Goal: Information Seeking & Learning: Learn about a topic

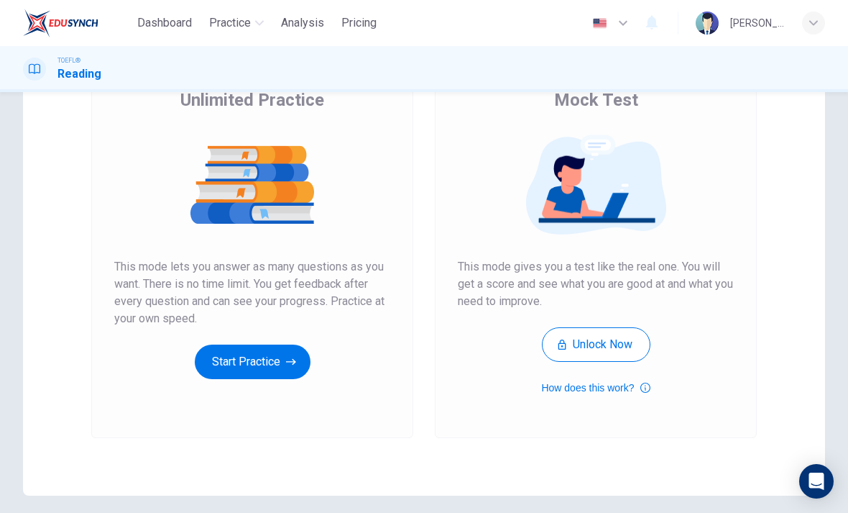
scroll to position [129, 0]
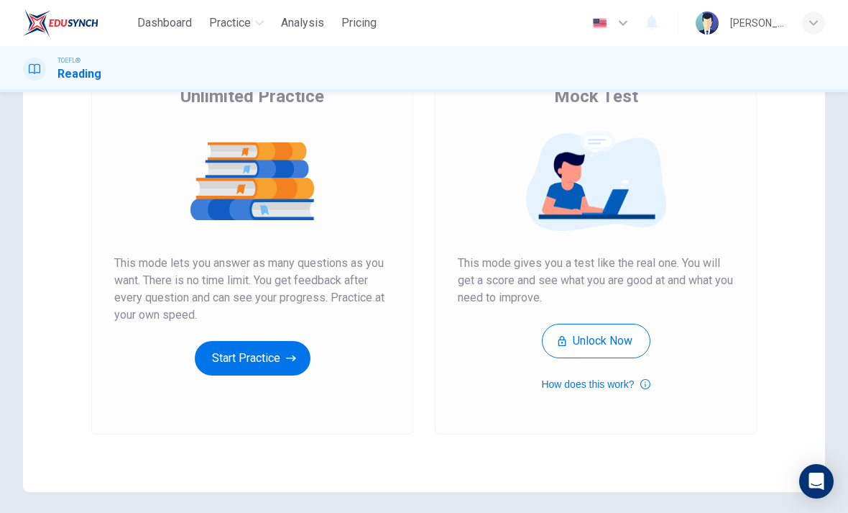
click at [275, 360] on button "Start Practice" at bounding box center [253, 358] width 116 height 35
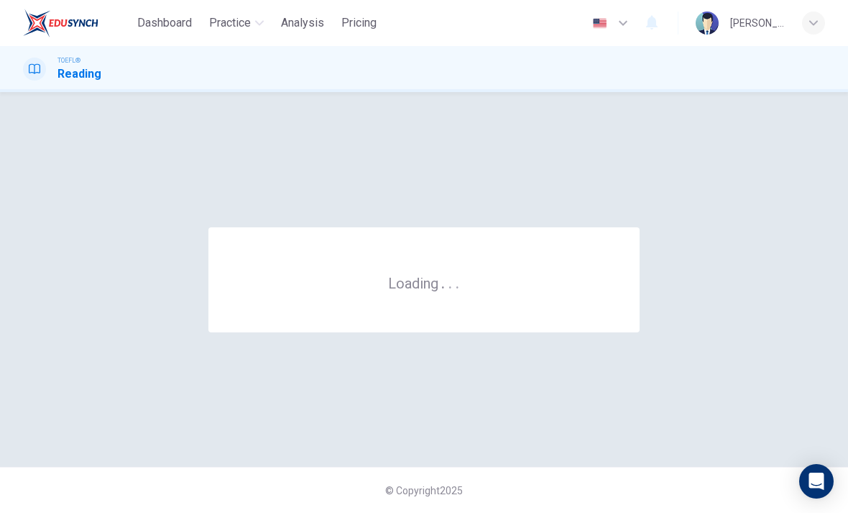
scroll to position [0, 0]
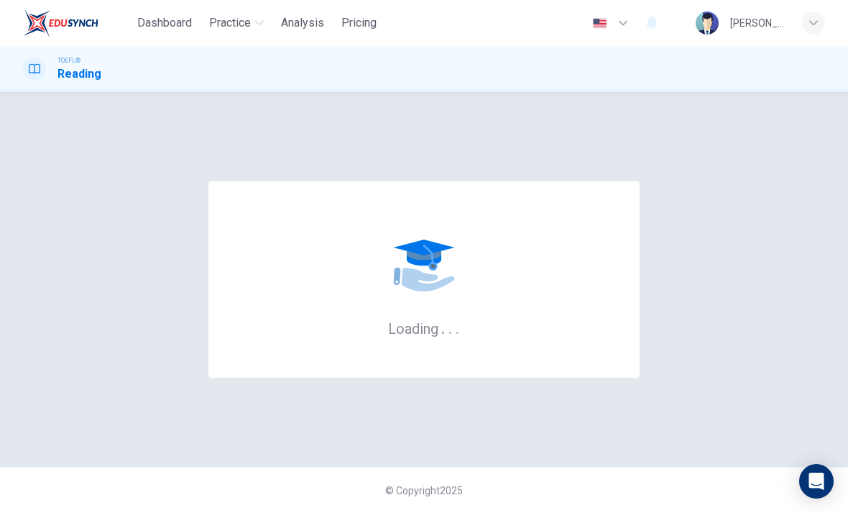
click at [840, 276] on div "Loading . . ." at bounding box center [424, 279] width 848 height 317
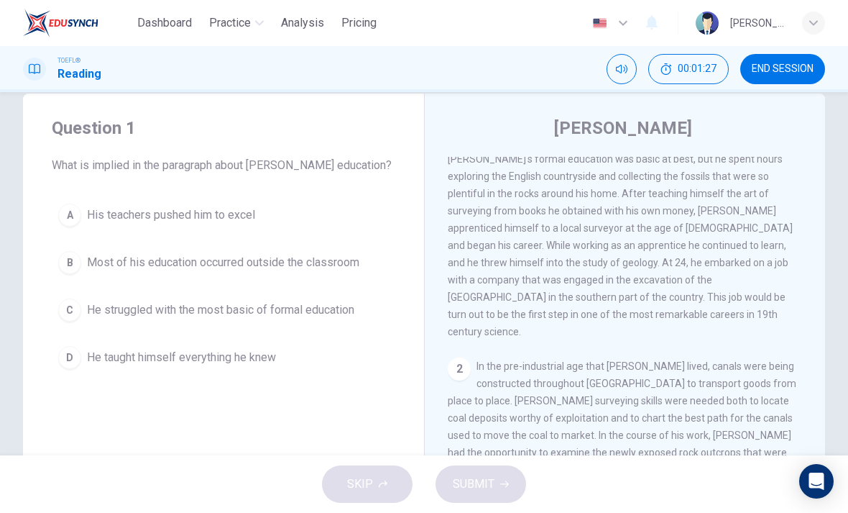
scroll to position [29, 0]
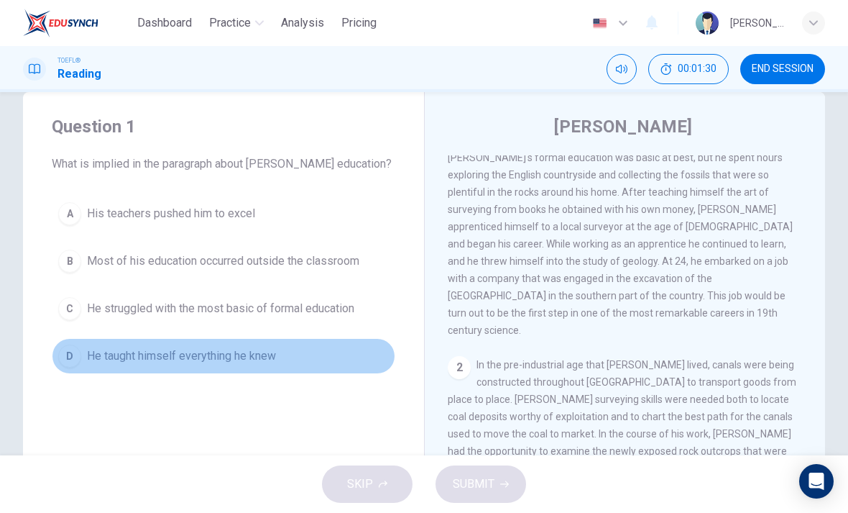
click at [250, 369] on button "D He taught himself everything he knew" at bounding box center [224, 356] width 344 height 36
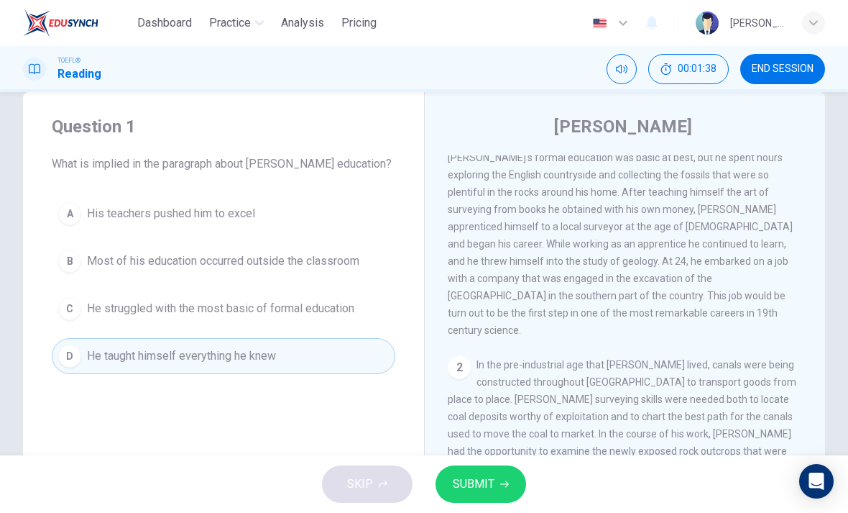
click at [497, 482] on button "SUBMIT" at bounding box center [481, 483] width 91 height 37
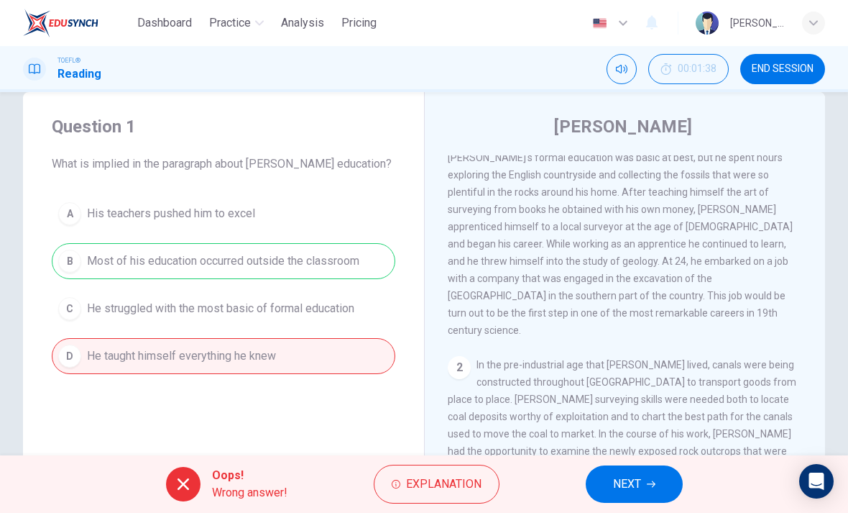
click at [635, 473] on button "NEXT" at bounding box center [634, 483] width 97 height 37
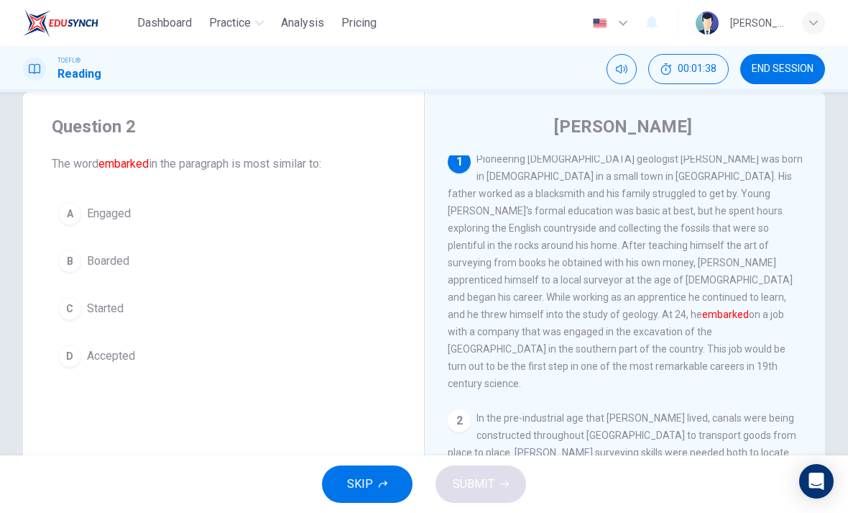
scroll to position [0, 0]
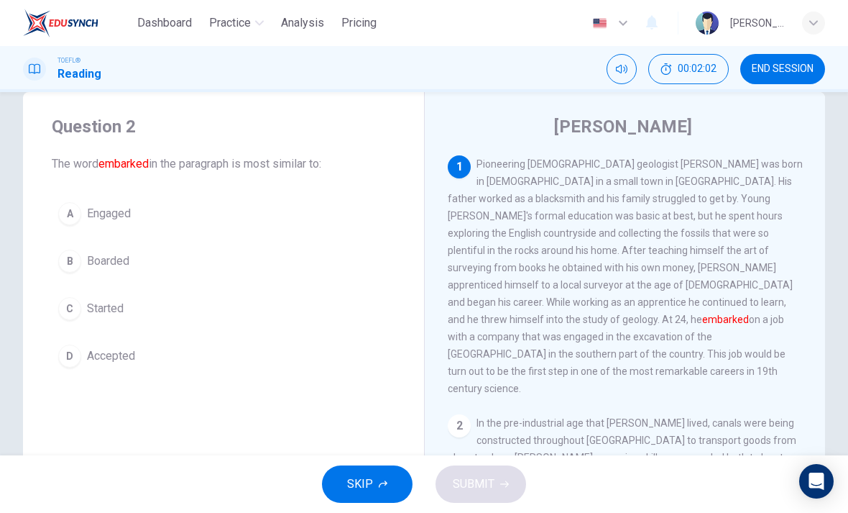
click at [84, 323] on button "C Started" at bounding box center [224, 308] width 344 height 36
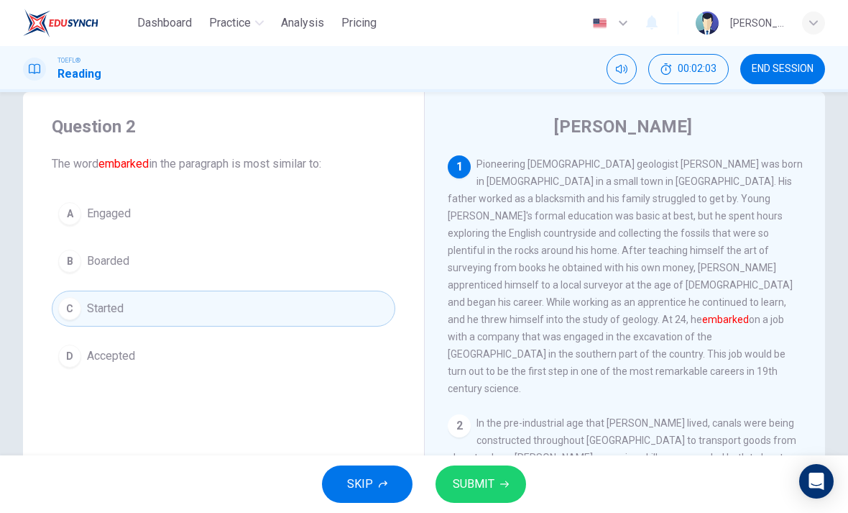
click at [491, 480] on span "SUBMIT" at bounding box center [474, 484] width 42 height 20
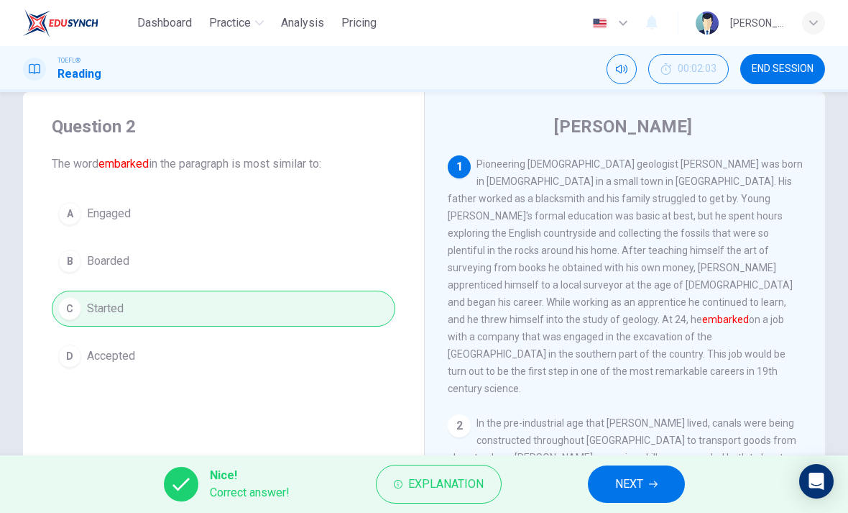
click at [656, 483] on icon "button" at bounding box center [653, 483] width 9 height 9
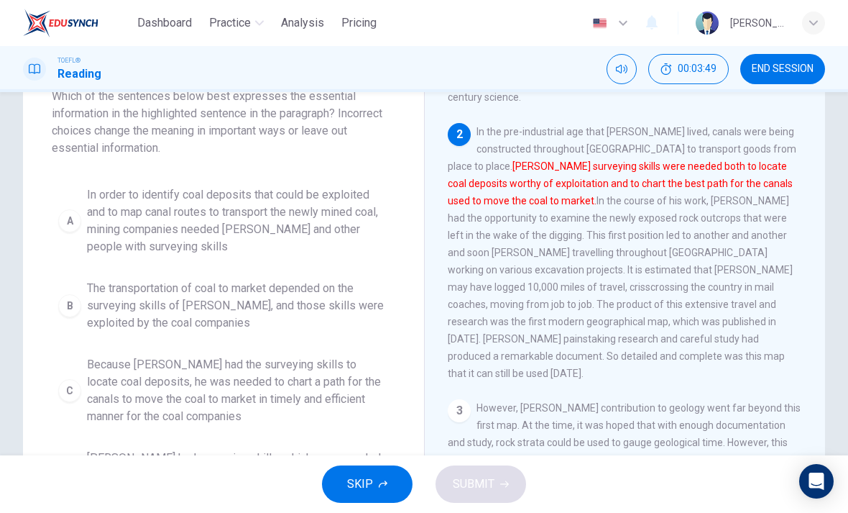
scroll to position [96, 0]
click at [291, 211] on span "In order to identify coal deposits that could be exploited and to map canal rou…" at bounding box center [238, 221] width 302 height 69
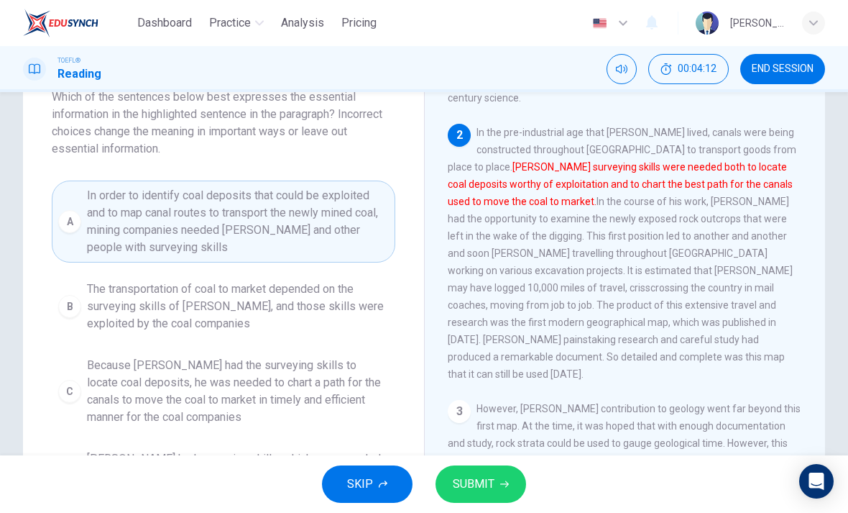
click at [492, 485] on span "SUBMIT" at bounding box center [474, 484] width 42 height 20
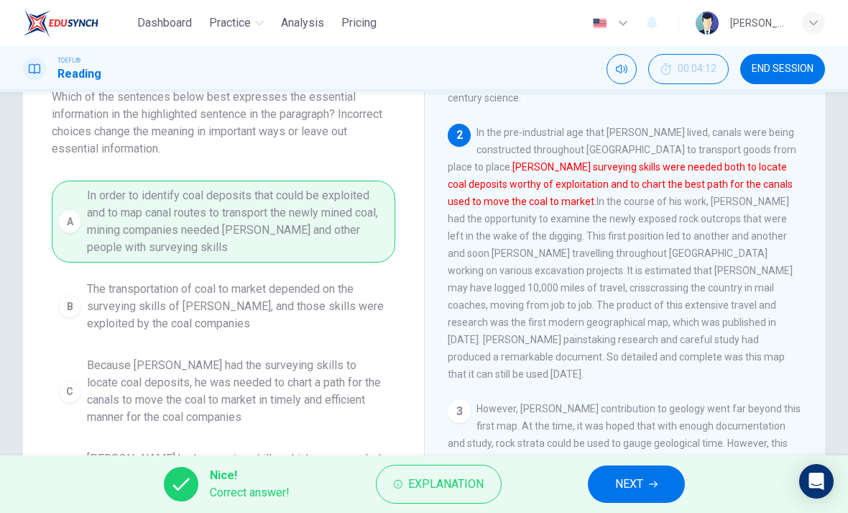
click at [648, 487] on button "NEXT" at bounding box center [636, 483] width 97 height 37
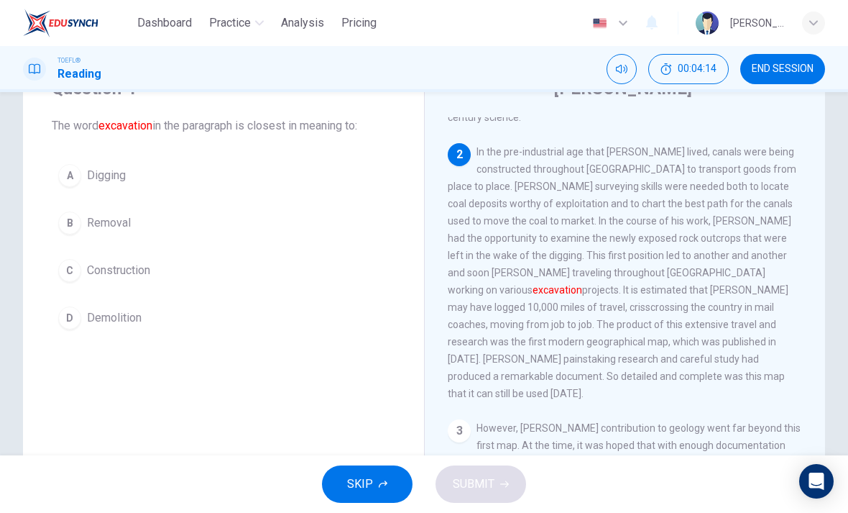
scroll to position [68, 0]
click at [225, 174] on button "A Digging" at bounding box center [224, 175] width 344 height 36
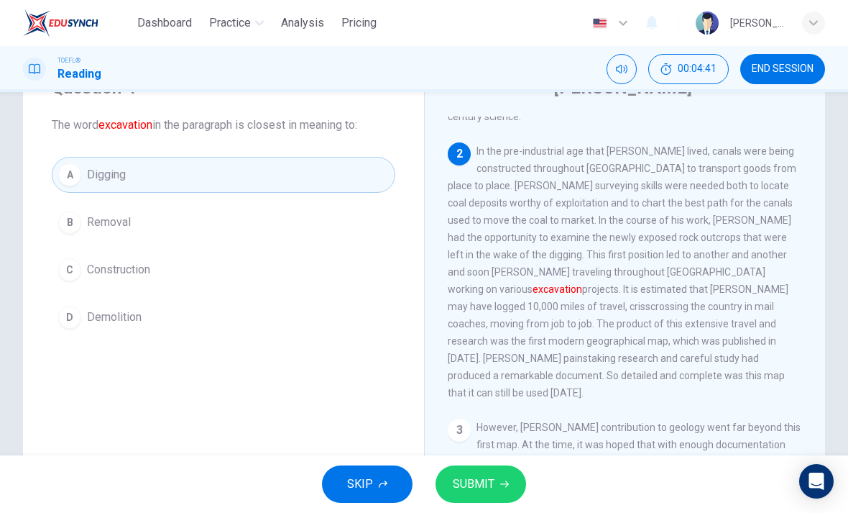
click at [487, 472] on button "SUBMIT" at bounding box center [481, 483] width 91 height 37
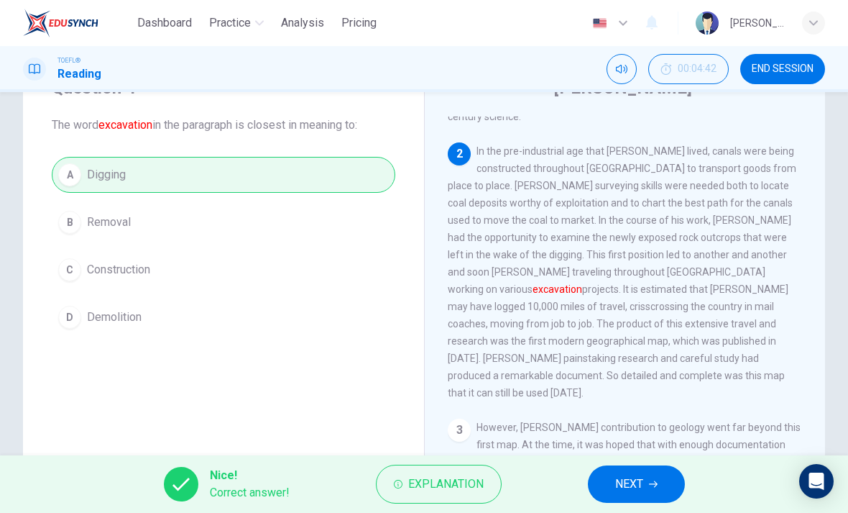
click at [623, 469] on button "NEXT" at bounding box center [636, 483] width 97 height 37
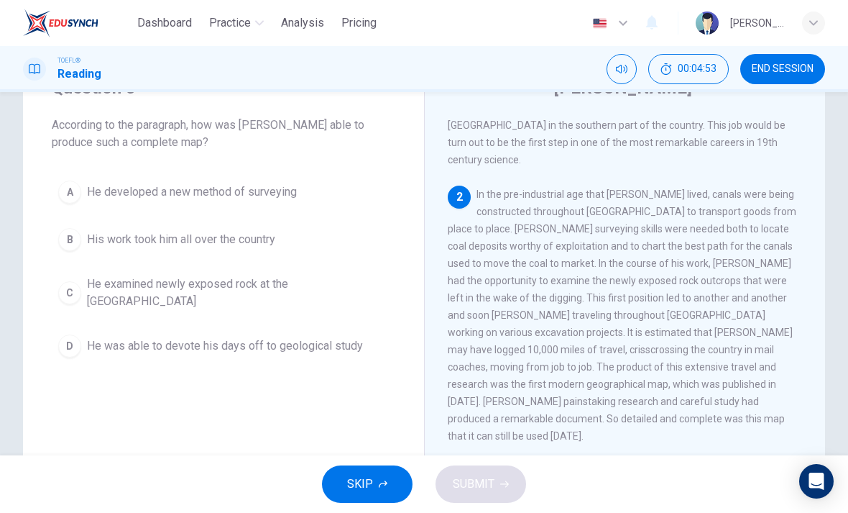
scroll to position [198, 0]
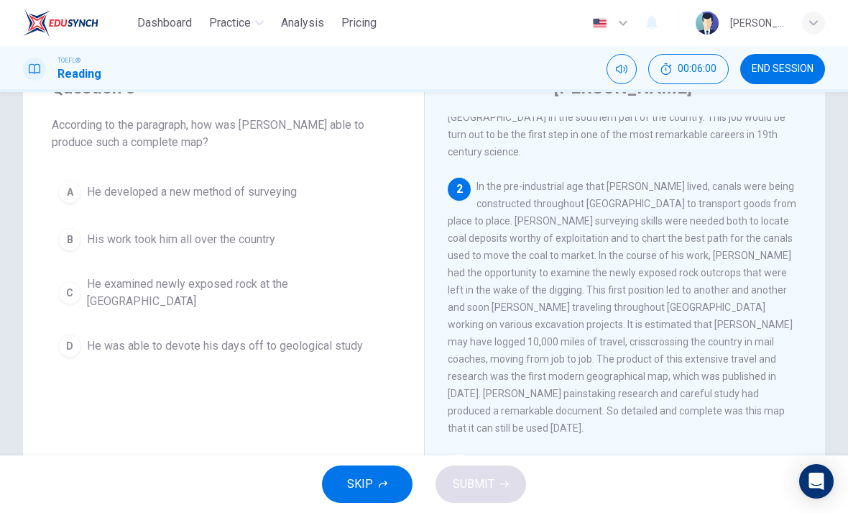
click at [307, 344] on button "D He was able to devote his days off to geological study" at bounding box center [224, 346] width 344 height 36
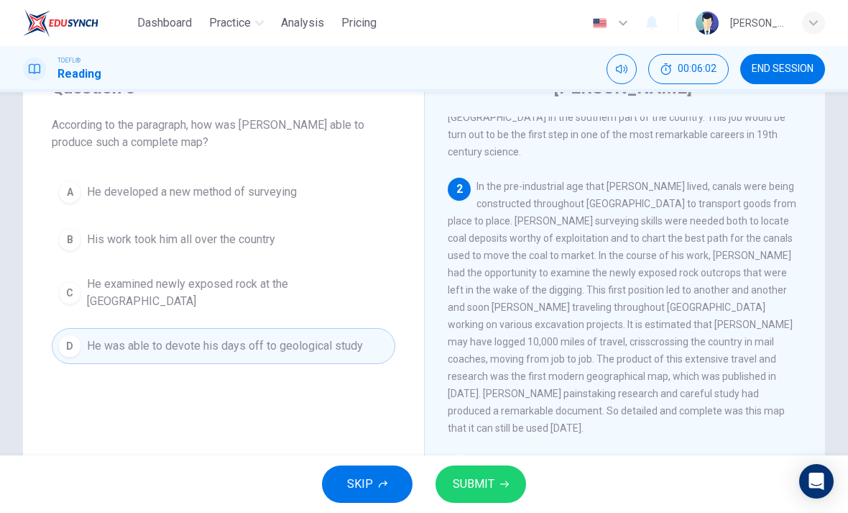
click at [300, 230] on button "B His work took him all over the country" at bounding box center [224, 239] width 344 height 36
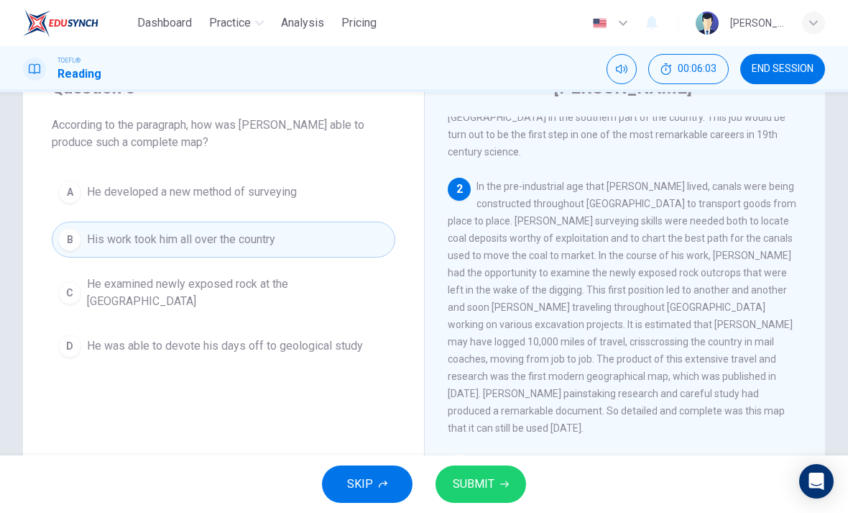
click at [508, 485] on icon "button" at bounding box center [504, 483] width 9 height 9
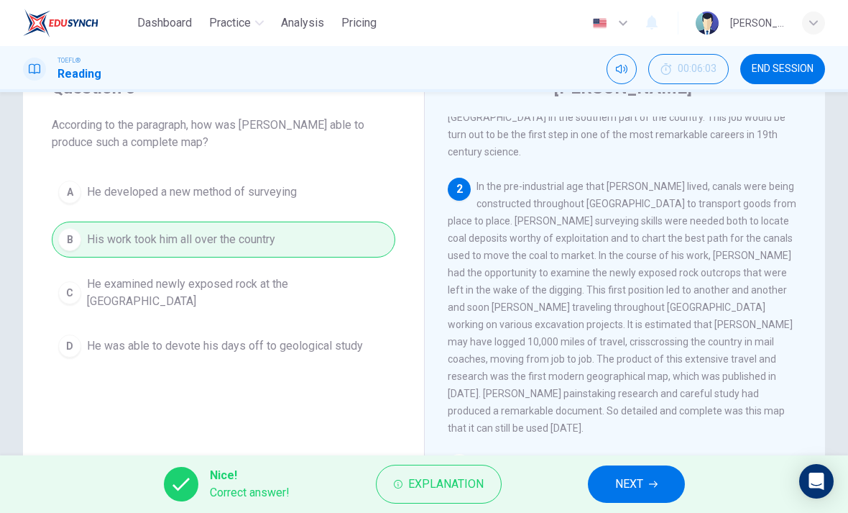
click at [639, 492] on span "NEXT" at bounding box center [629, 484] width 28 height 20
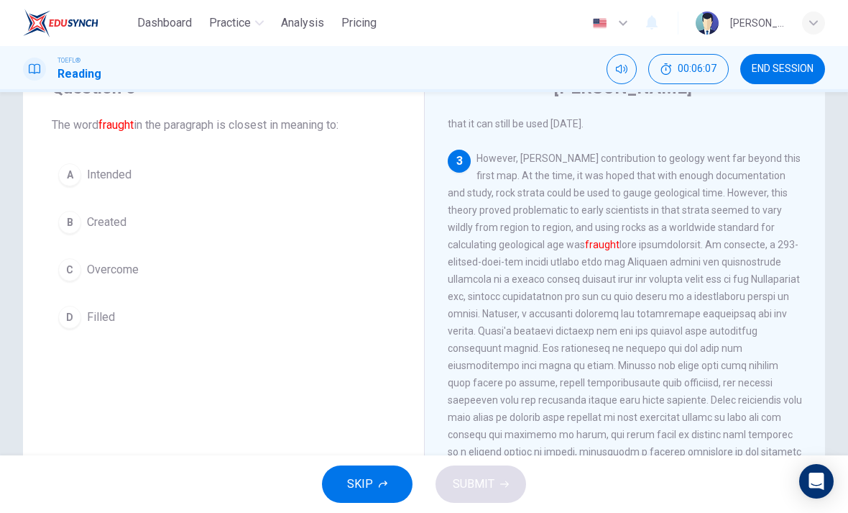
scroll to position [503, 0]
click at [101, 317] on span "Filled" at bounding box center [101, 316] width 28 height 17
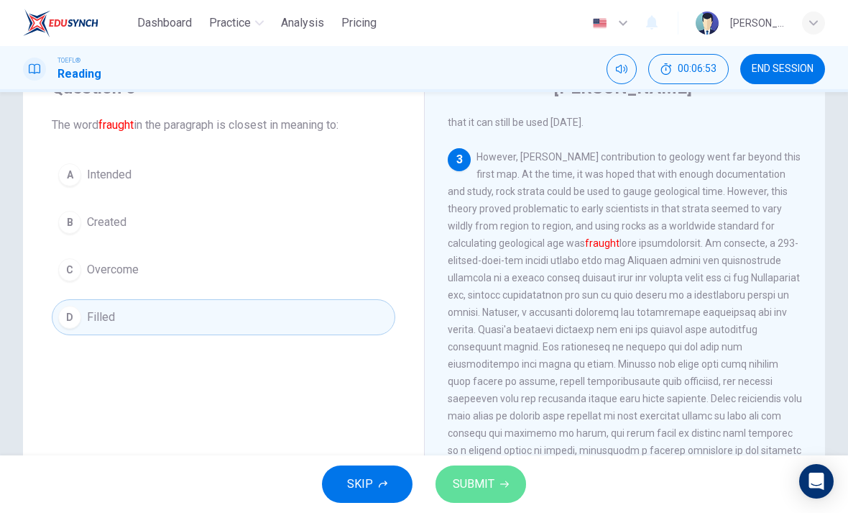
click at [506, 473] on button "SUBMIT" at bounding box center [481, 483] width 91 height 37
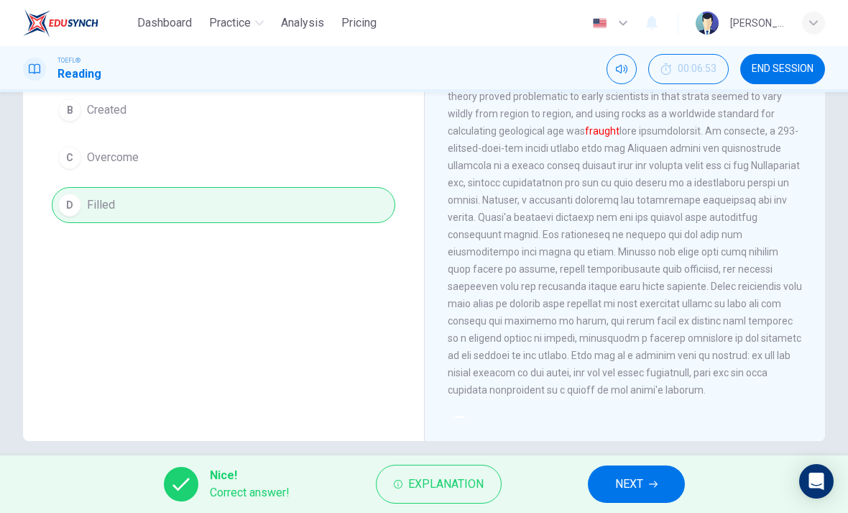
scroll to position [185, 0]
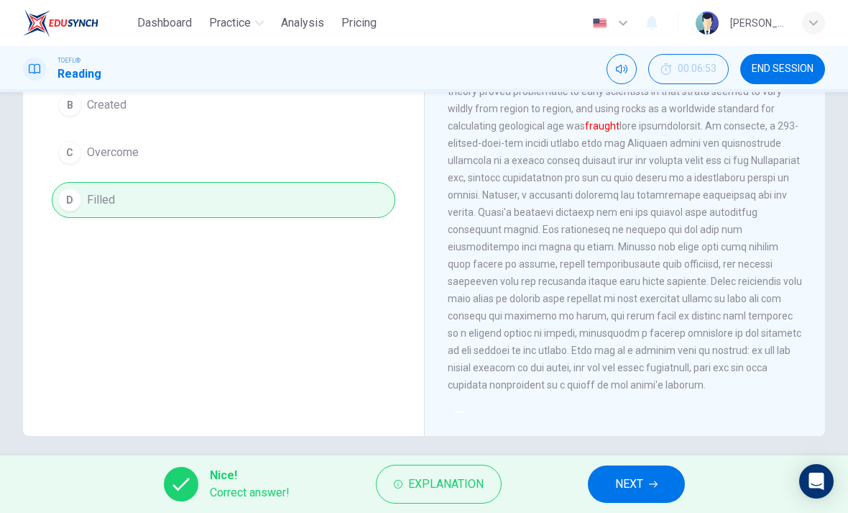
click at [657, 467] on button "NEXT" at bounding box center [636, 483] width 97 height 37
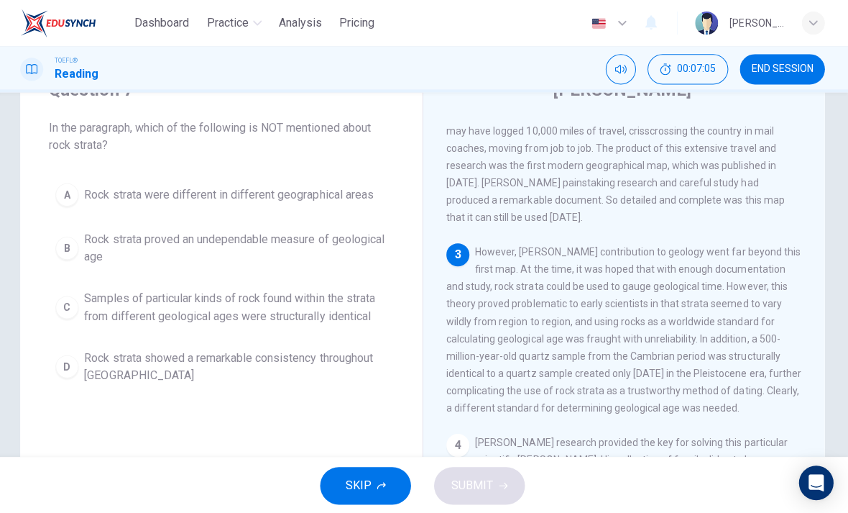
scroll to position [411, 0]
click at [323, 238] on span "Rock strata proved an undependable measure of geological age" at bounding box center [238, 247] width 302 height 35
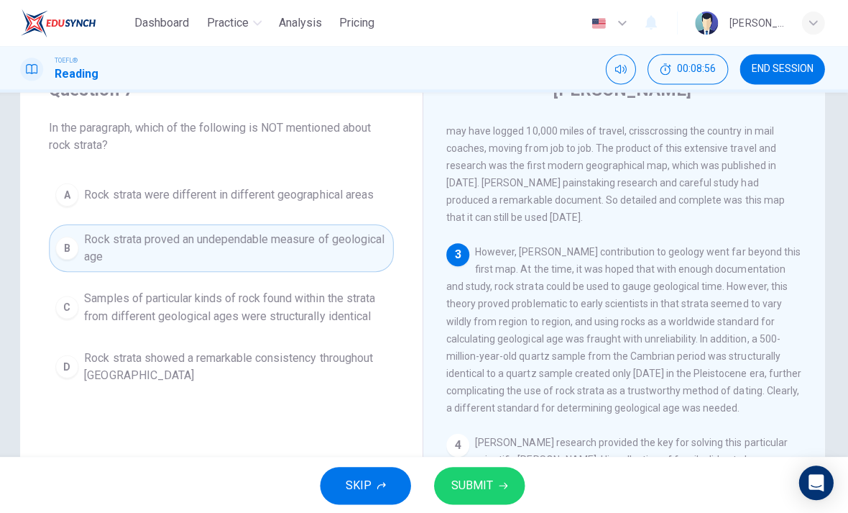
click at [380, 363] on span "Rock strata showed a remarkable consistency throughout [GEOGRAPHIC_DATA]" at bounding box center [238, 365] width 302 height 35
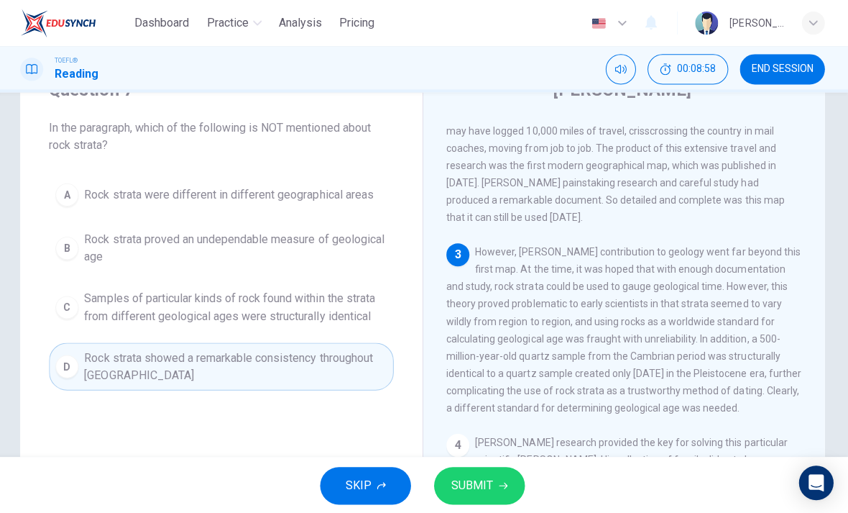
click at [332, 238] on span "Rock strata proved an undependable measure of geological age" at bounding box center [238, 247] width 302 height 35
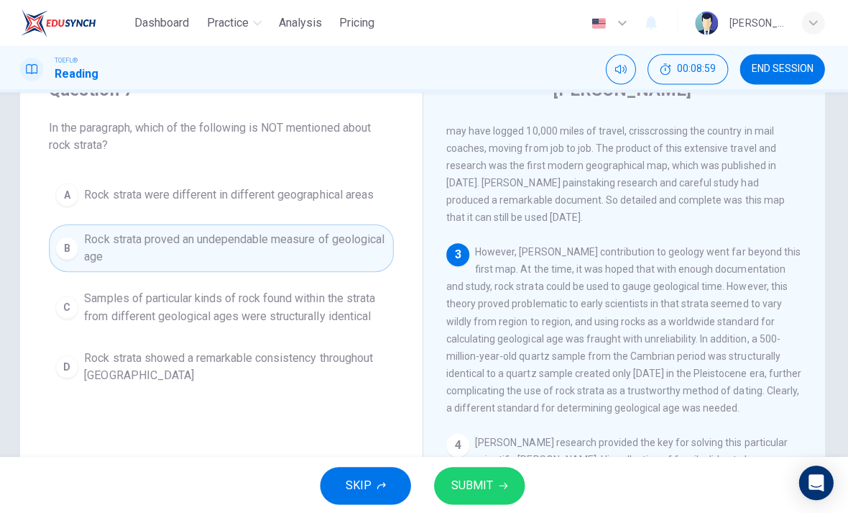
click at [357, 361] on span "Rock strata showed a remarkable consistency throughout [GEOGRAPHIC_DATA]" at bounding box center [238, 365] width 302 height 35
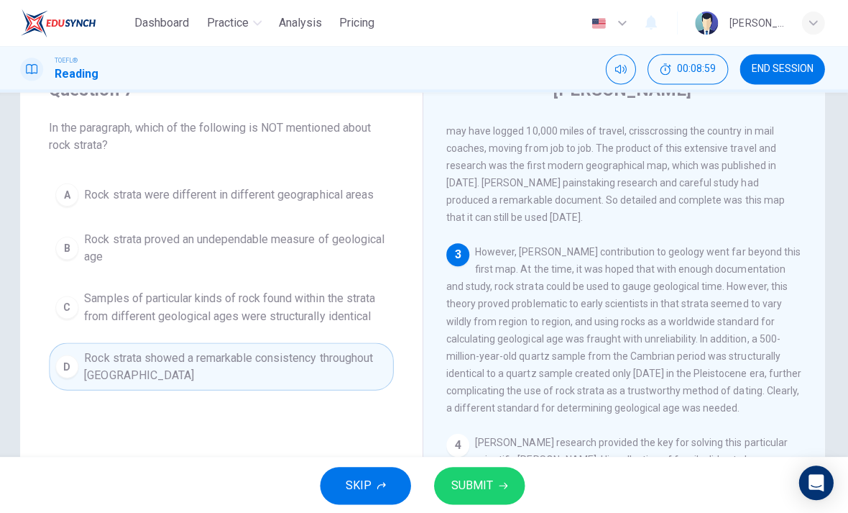
click at [508, 485] on button "SUBMIT" at bounding box center [481, 483] width 91 height 37
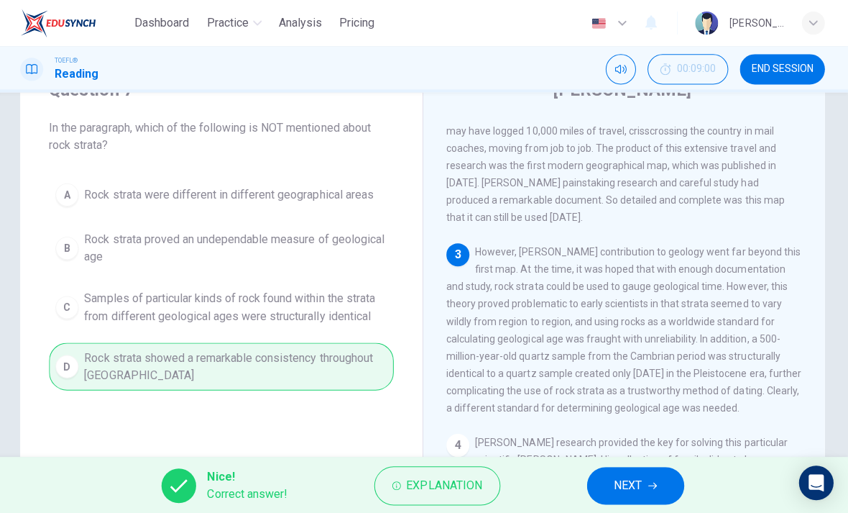
click at [669, 475] on button "NEXT" at bounding box center [636, 483] width 97 height 37
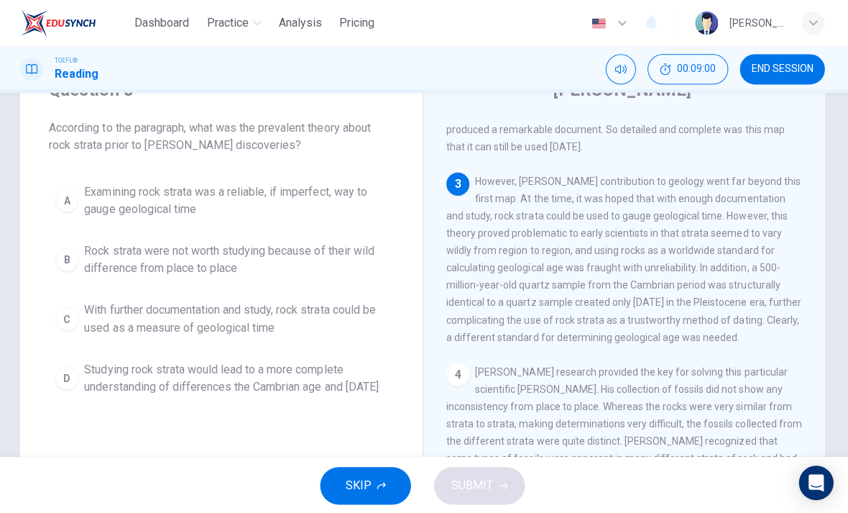
scroll to position [484, 0]
click at [346, 313] on span "With further documentation and study, rock strata could be used as a measure of…" at bounding box center [238, 317] width 302 height 35
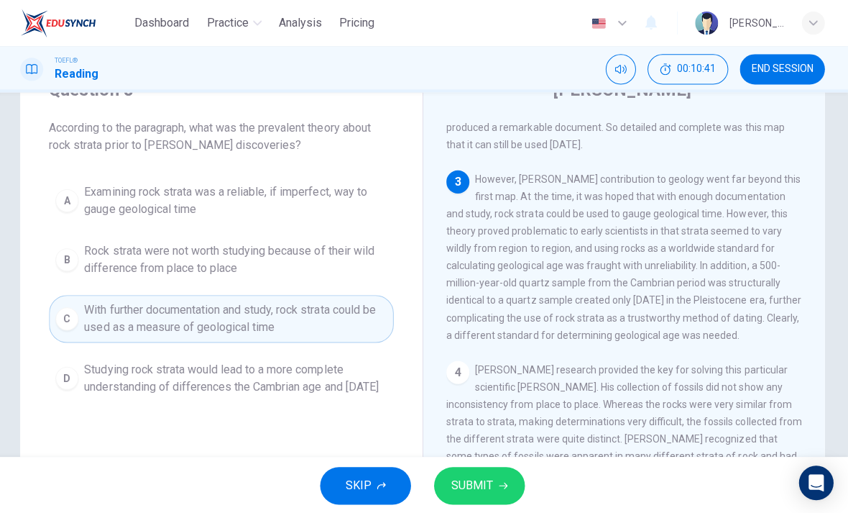
click at [508, 466] on button "SUBMIT" at bounding box center [481, 483] width 91 height 37
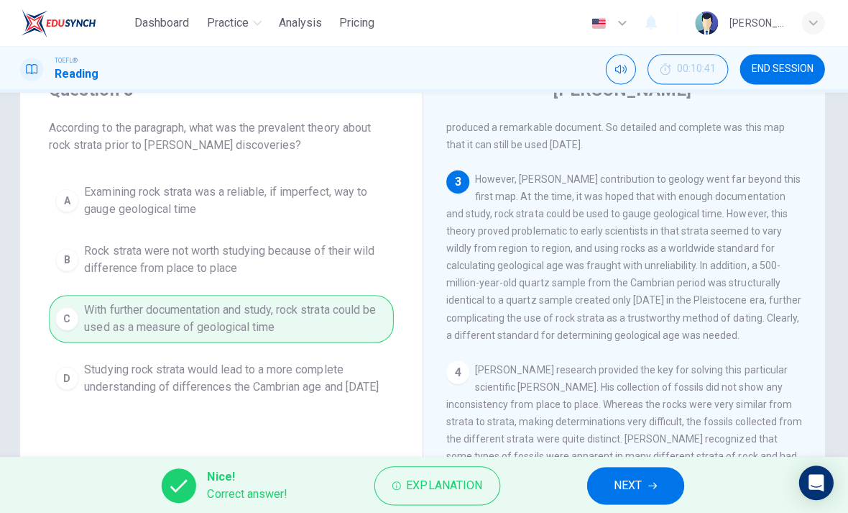
click at [639, 467] on button "NEXT" at bounding box center [636, 483] width 97 height 37
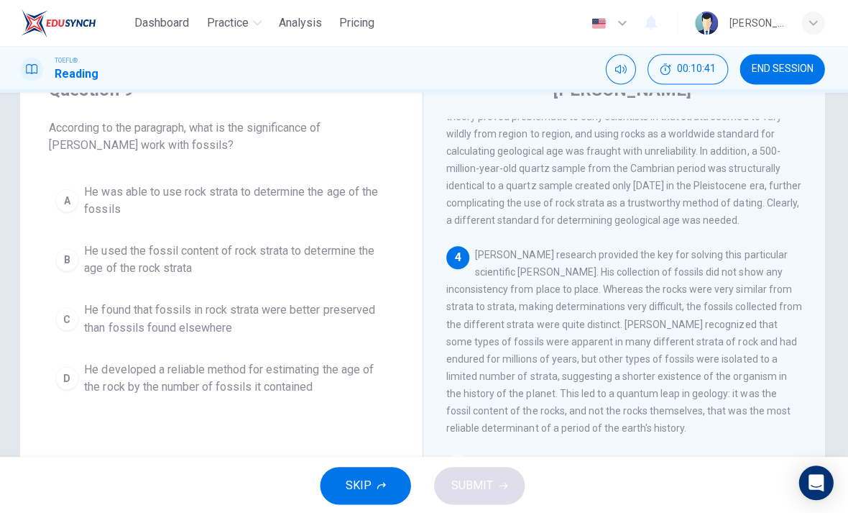
scroll to position [609, 0]
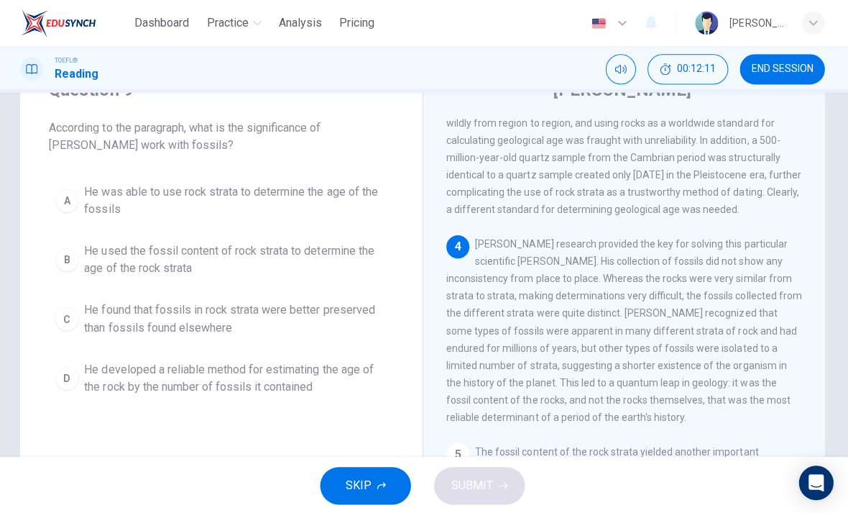
click at [300, 267] on span "He used the fossil content of rock strata to determine the age of the rock stra…" at bounding box center [238, 259] width 302 height 35
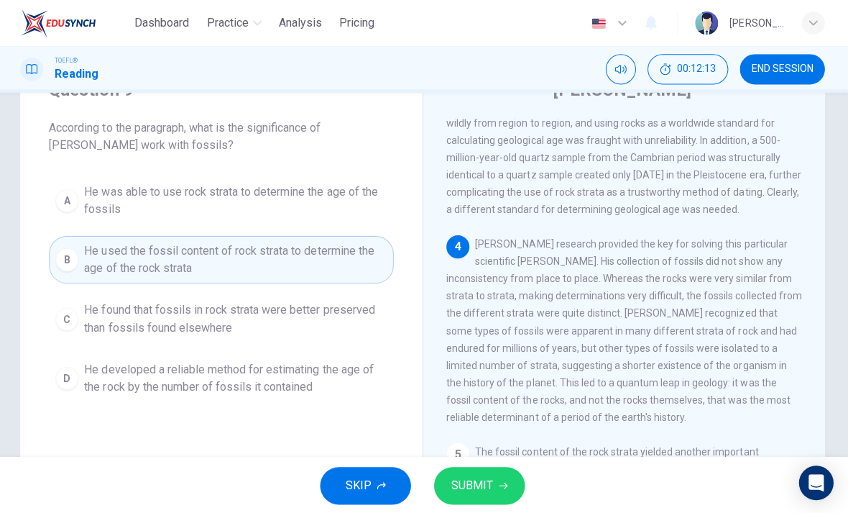
click at [472, 497] on button "SUBMIT" at bounding box center [481, 483] width 91 height 37
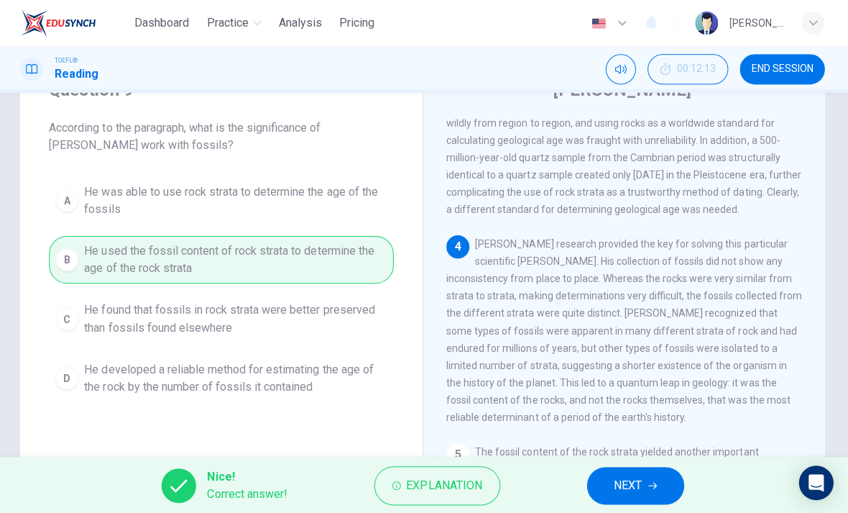
click at [635, 483] on span "NEXT" at bounding box center [629, 484] width 28 height 20
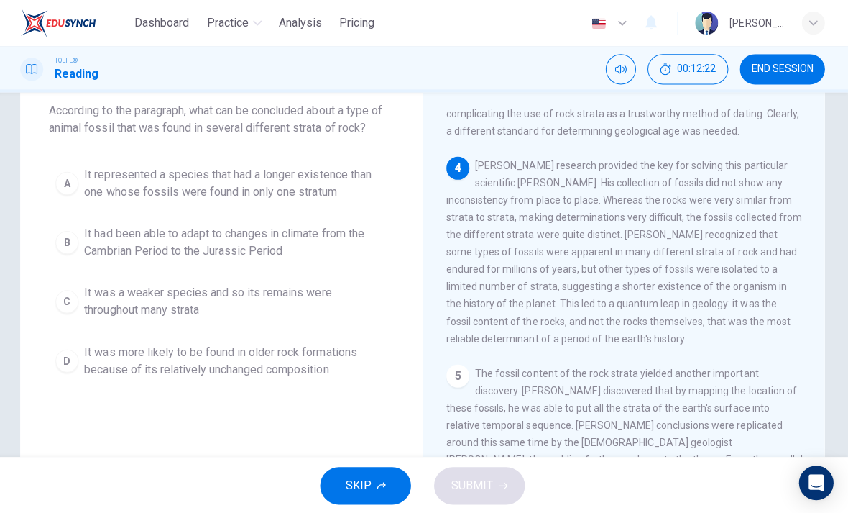
scroll to position [670, 0]
click at [309, 311] on span "It was a weaker species and so its remains were throughout many strata" at bounding box center [238, 300] width 302 height 35
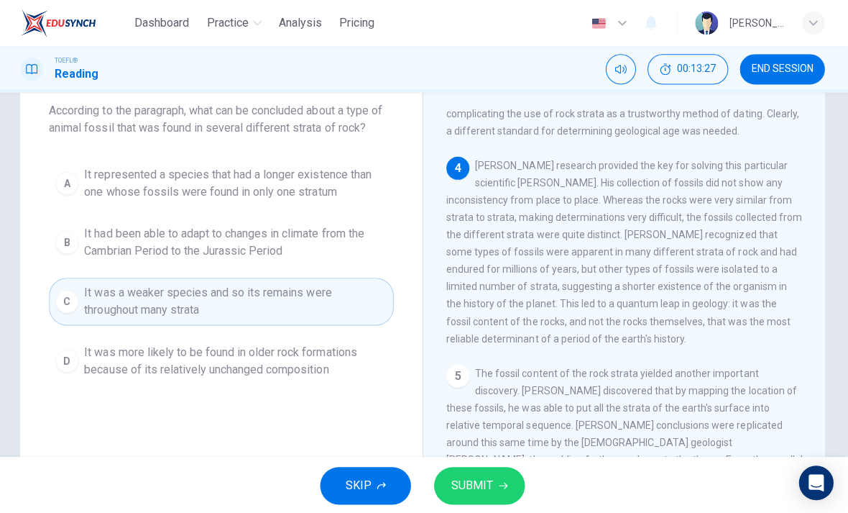
click at [500, 479] on icon "button" at bounding box center [504, 483] width 9 height 9
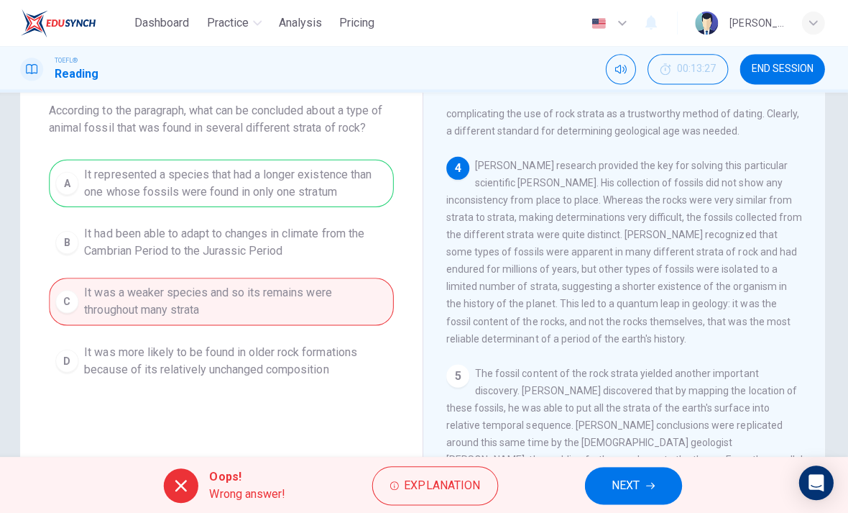
click at [654, 483] on button "NEXT" at bounding box center [634, 483] width 97 height 37
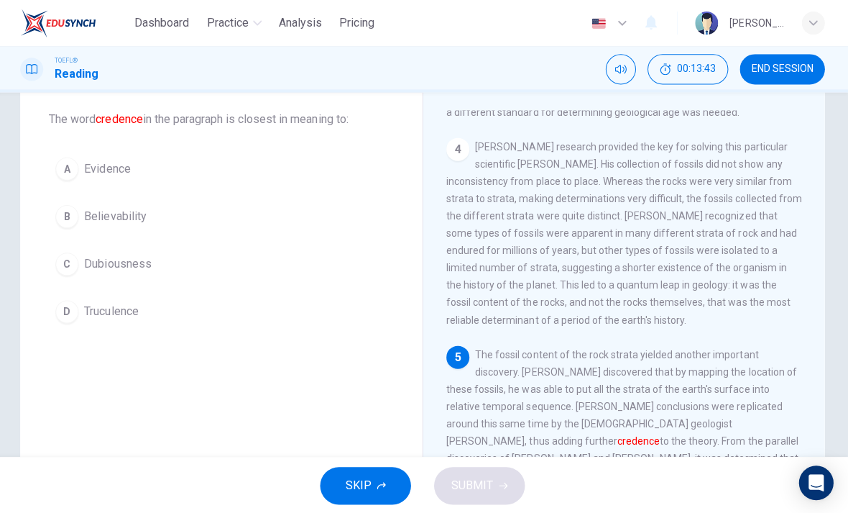
scroll to position [69, 0]
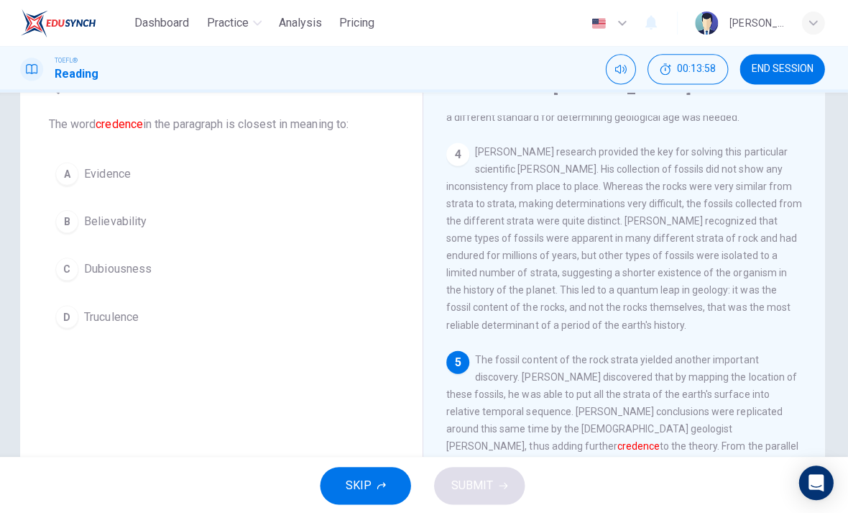
click at [172, 179] on button "A Evidence" at bounding box center [224, 173] width 344 height 36
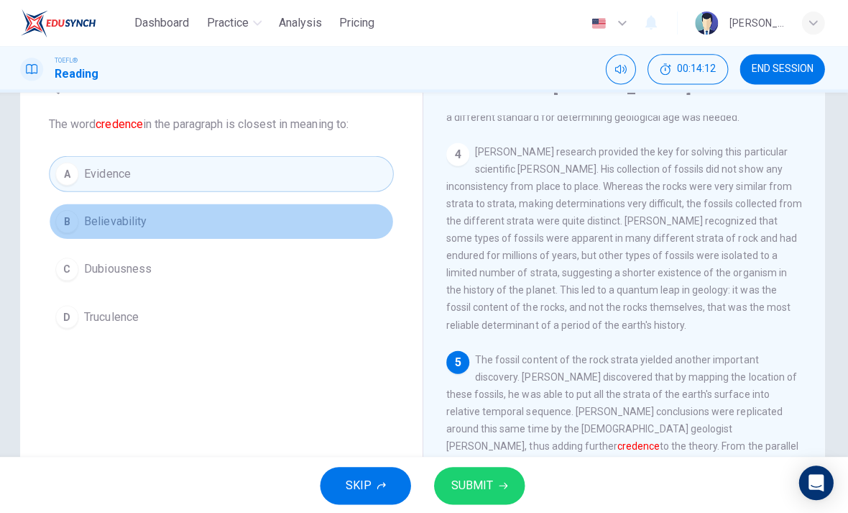
click at [60, 211] on div "B" at bounding box center [69, 220] width 23 height 23
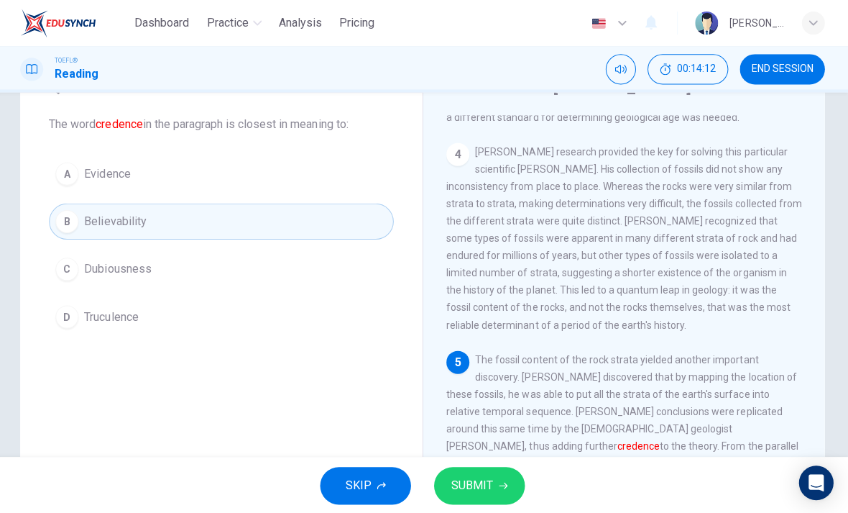
click at [483, 487] on span "SUBMIT" at bounding box center [474, 484] width 42 height 20
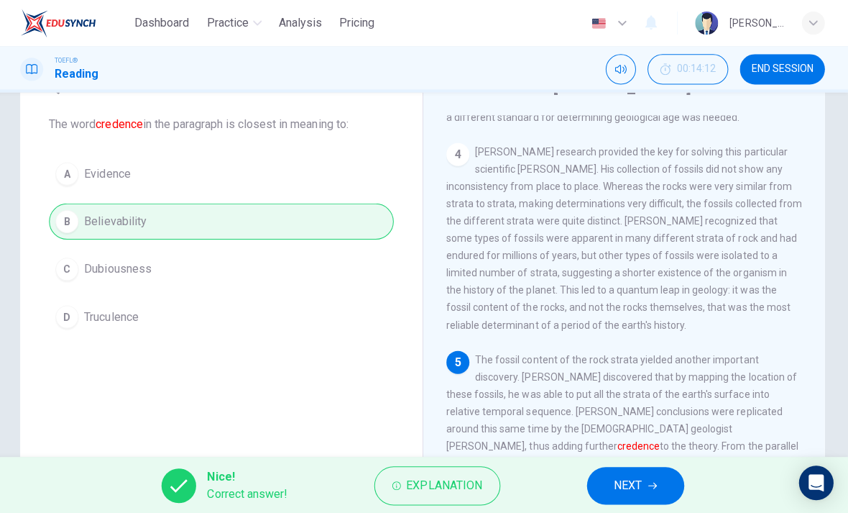
click at [643, 470] on button "NEXT" at bounding box center [636, 483] width 97 height 37
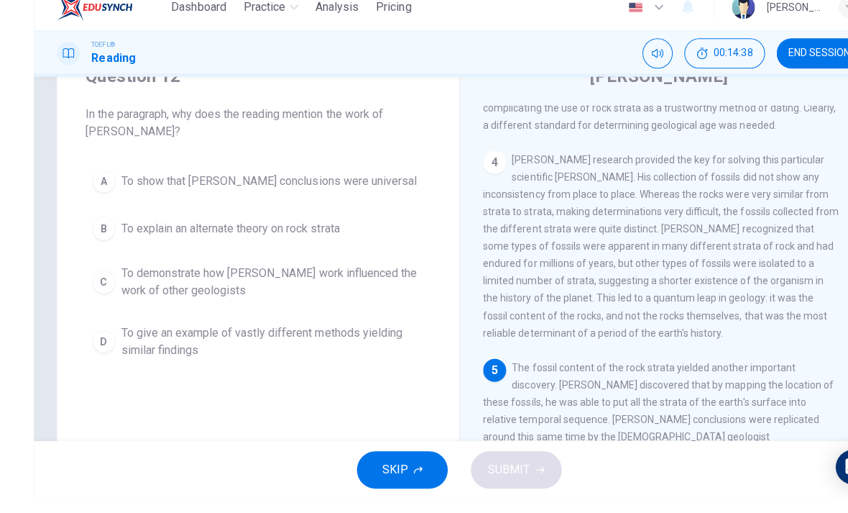
scroll to position [0, 0]
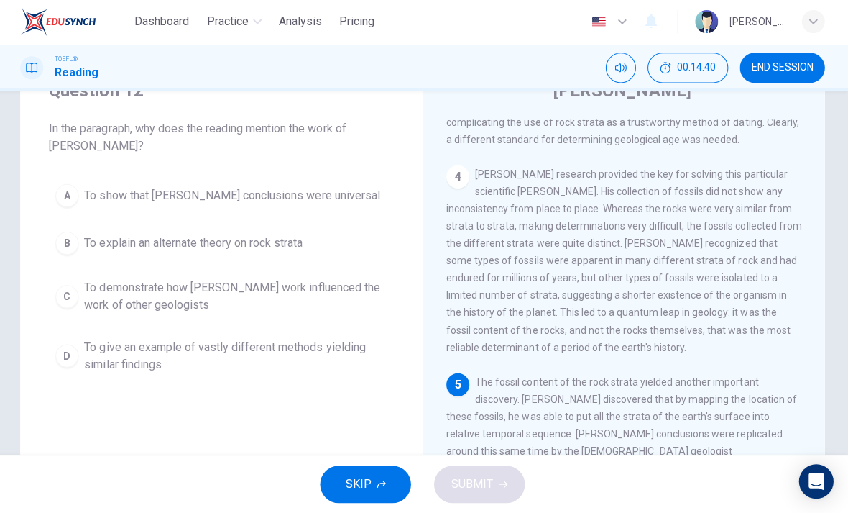
click at [331, 296] on span "To demonstrate how [PERSON_NAME] work influenced the work of other geologists" at bounding box center [238, 297] width 302 height 35
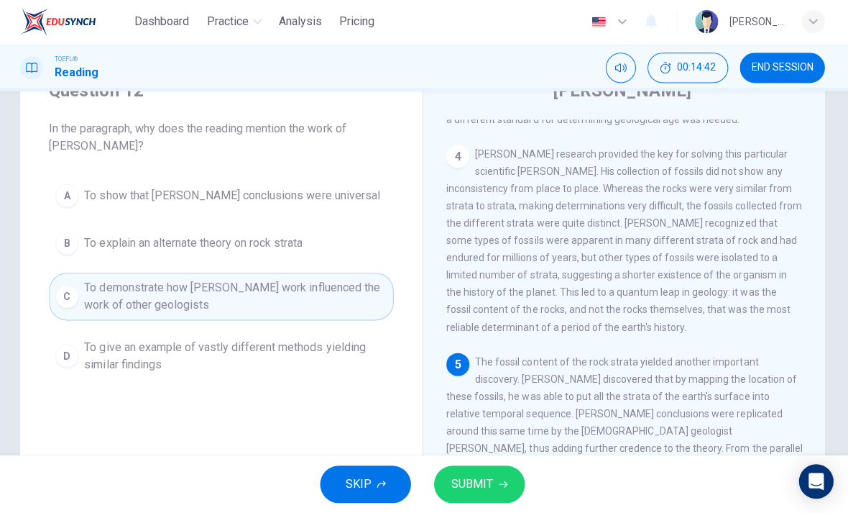
scroll to position [697, 0]
click at [498, 474] on button "SUBMIT" at bounding box center [481, 483] width 91 height 37
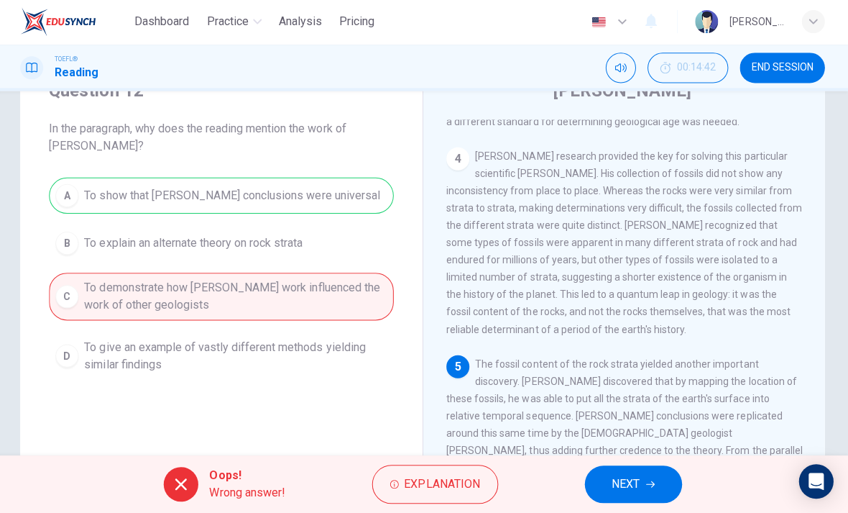
click at [647, 479] on icon "button" at bounding box center [651, 483] width 9 height 9
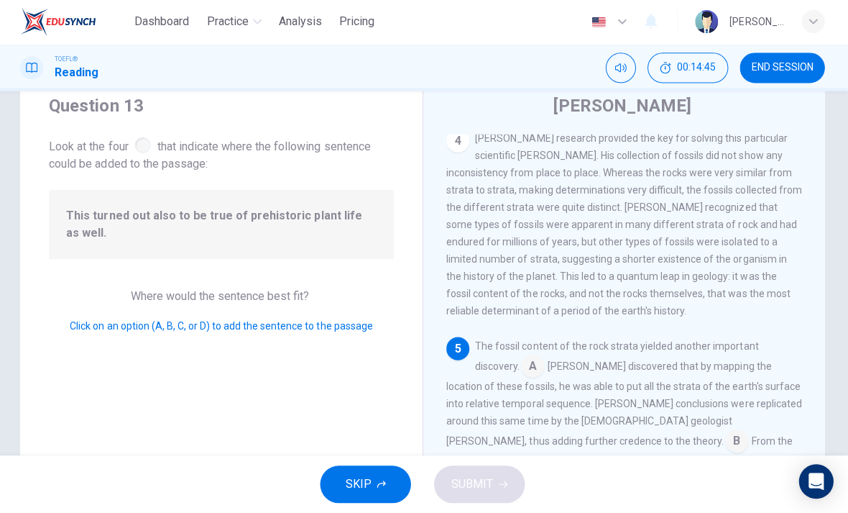
scroll to position [52, 0]
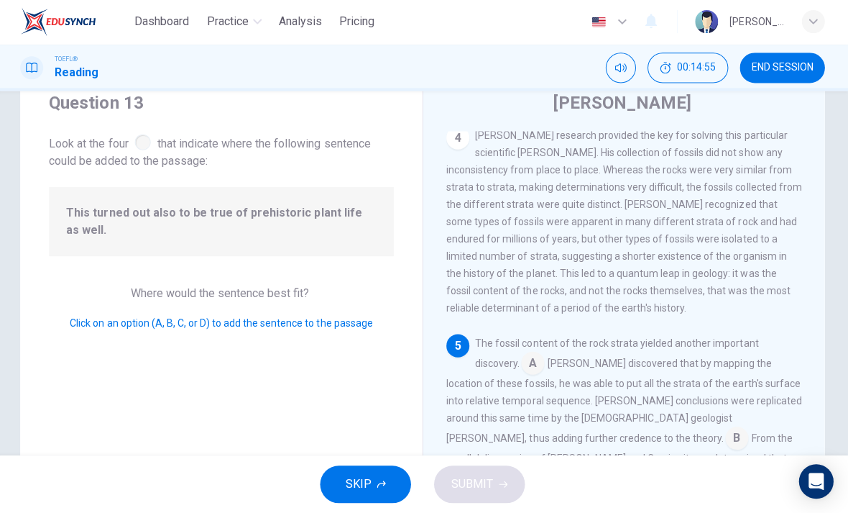
click at [809, 50] on div "TOEFL® Reading 00:14:55 END SESSION" at bounding box center [424, 69] width 848 height 46
click at [809, 50] on div "TOEFL® Reading 00:14:56 END SESSION" at bounding box center [424, 69] width 848 height 46
click at [796, 68] on span "END SESSION" at bounding box center [783, 69] width 62 height 12
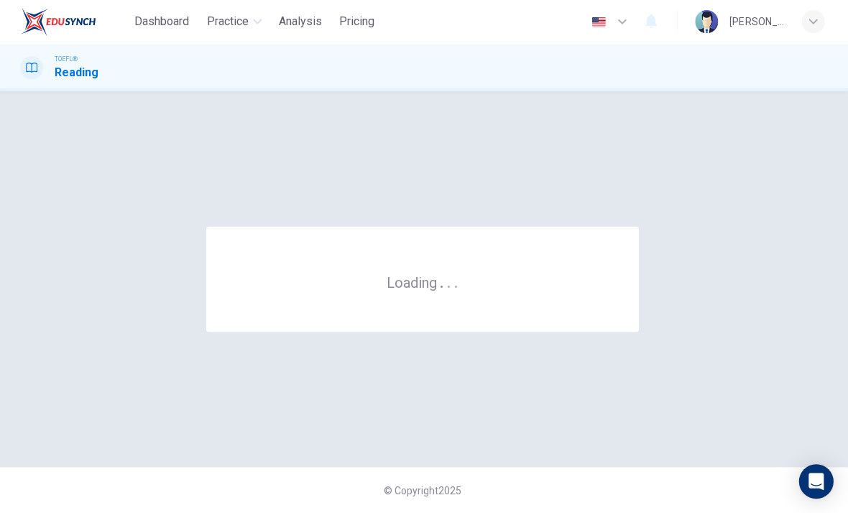
scroll to position [0, 0]
